Goal: Navigation & Orientation: Find specific page/section

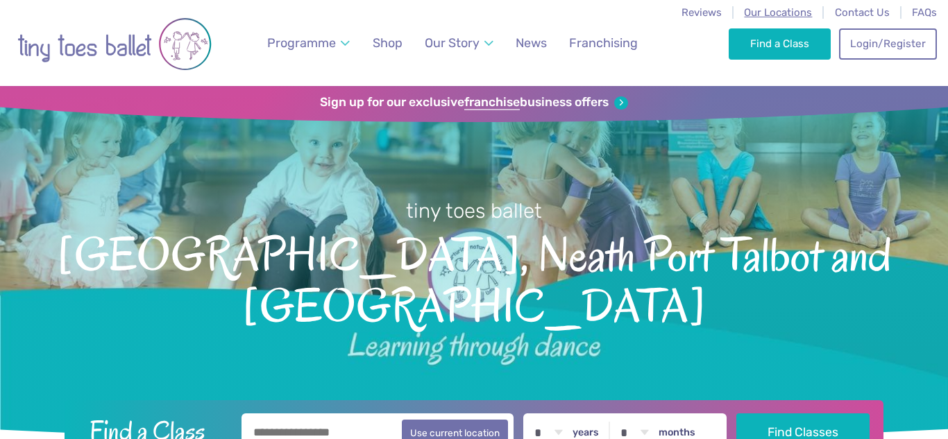
click at [780, 9] on span "Our Locations" at bounding box center [778, 12] width 68 height 12
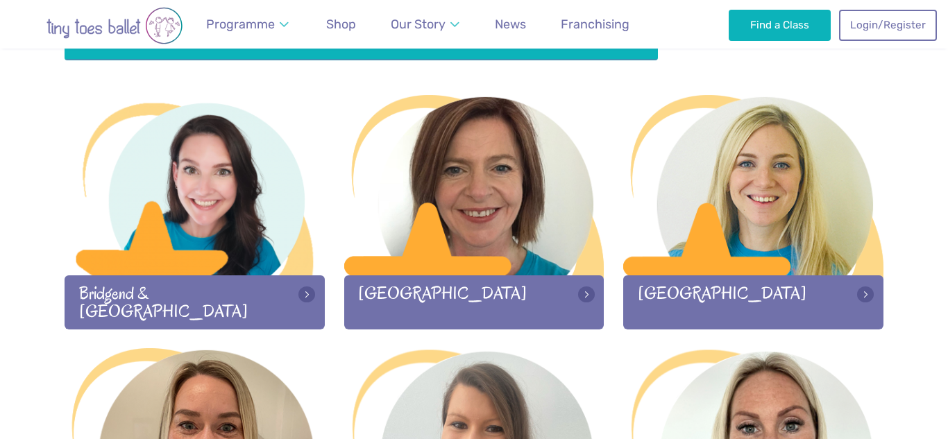
scroll to position [437, 0]
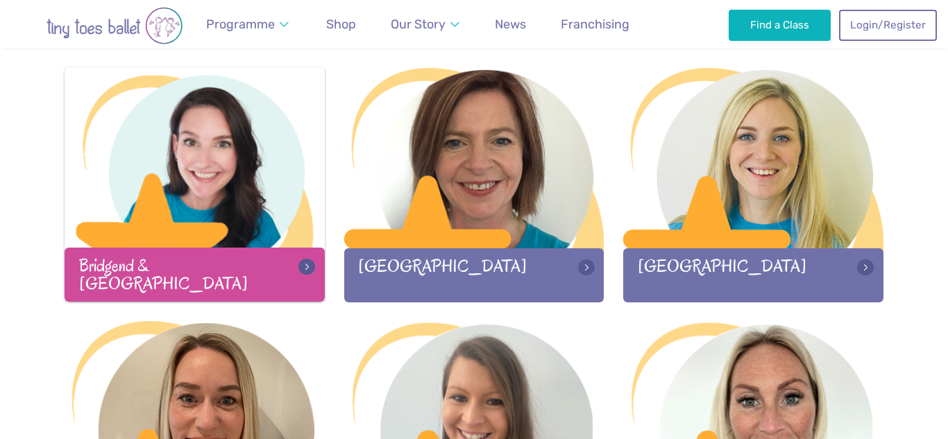
click at [256, 234] on div at bounding box center [195, 158] width 260 height 183
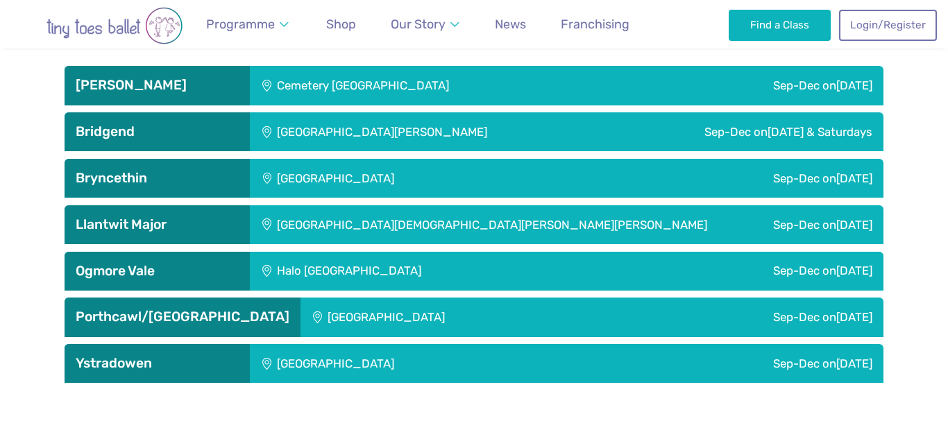
scroll to position [2265, 0]
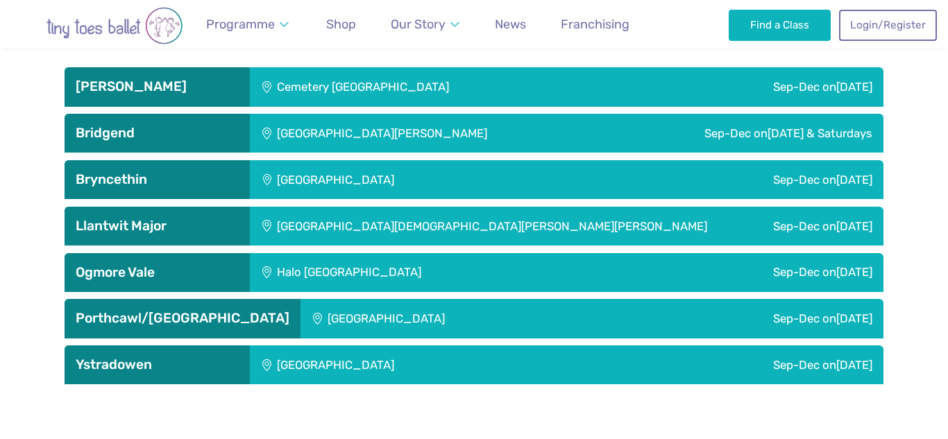
click at [183, 130] on h3 "Bridgend" at bounding box center [157, 133] width 163 height 17
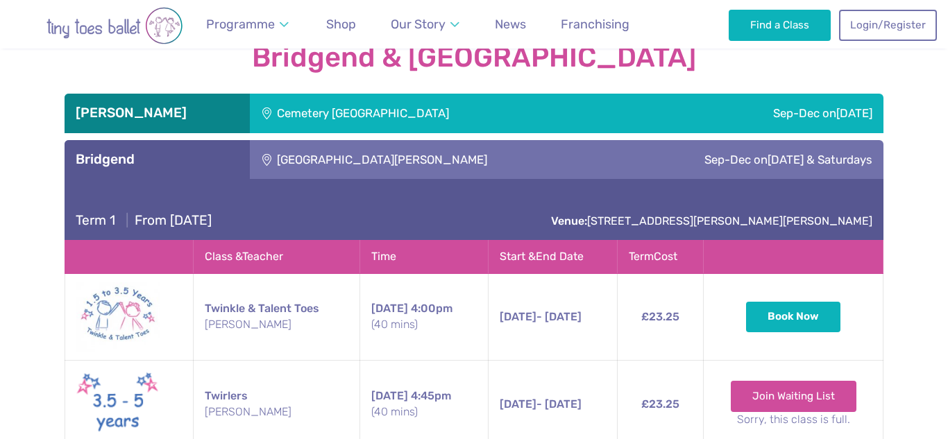
scroll to position [2237, 0]
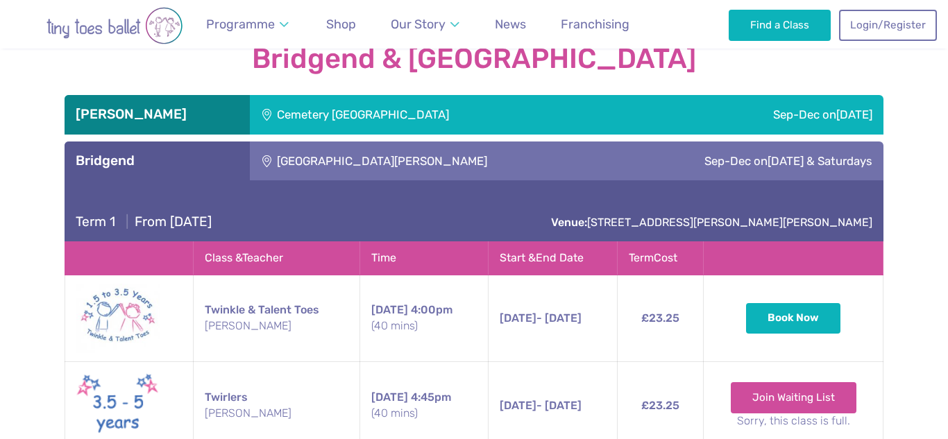
click at [183, 162] on h3 "Bridgend" at bounding box center [157, 161] width 163 height 17
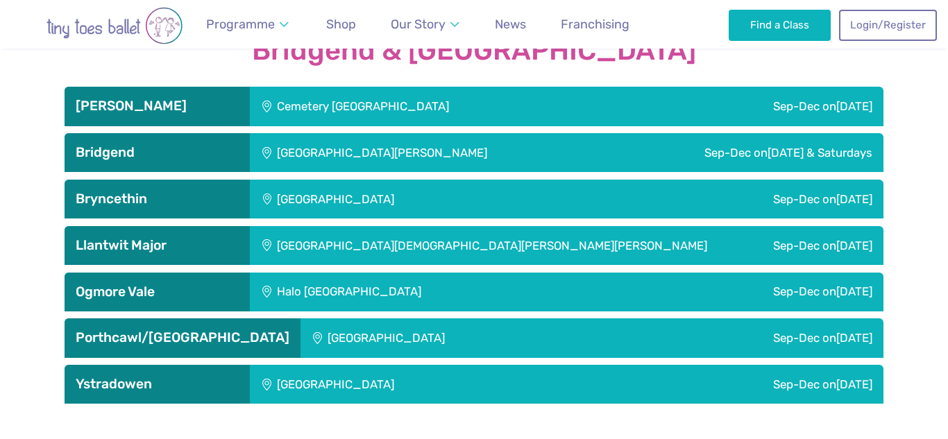
scroll to position [2235, 0]
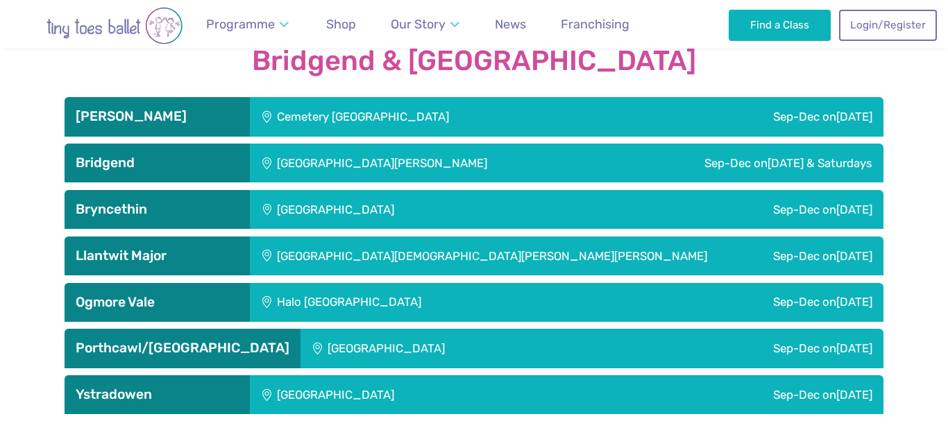
click at [175, 265] on div "Llantwit Major" at bounding box center [157, 256] width 185 height 39
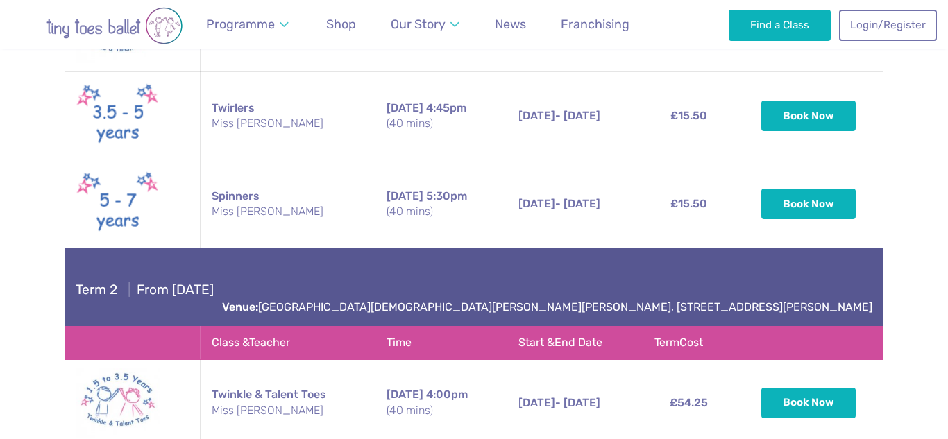
scroll to position [2618, 0]
